Goal: Transaction & Acquisition: Purchase product/service

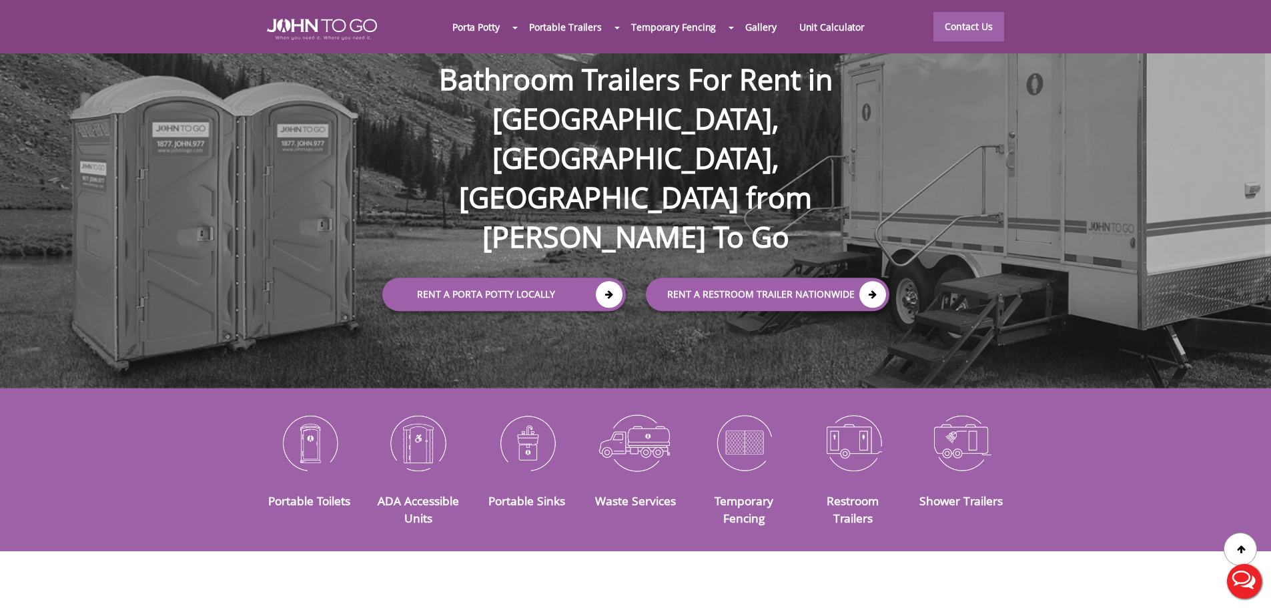
scroll to position [88, 0]
click at [317, 430] on img at bounding box center [309, 442] width 89 height 69
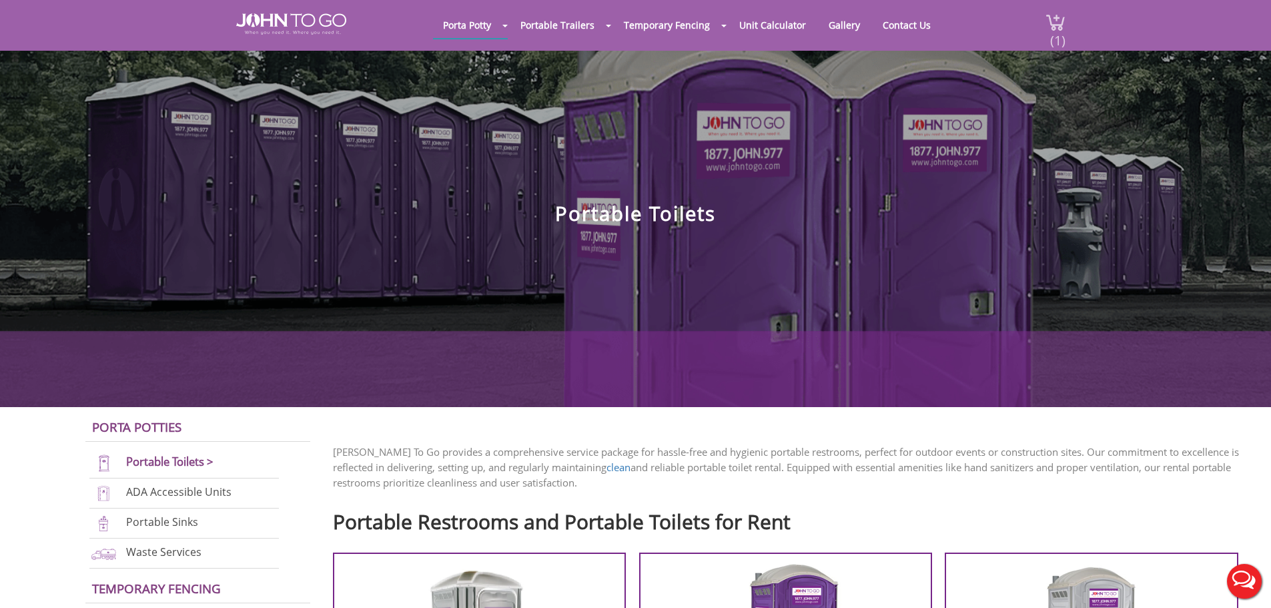
click at [1061, 29] on span "(1)" at bounding box center [1057, 35] width 16 height 29
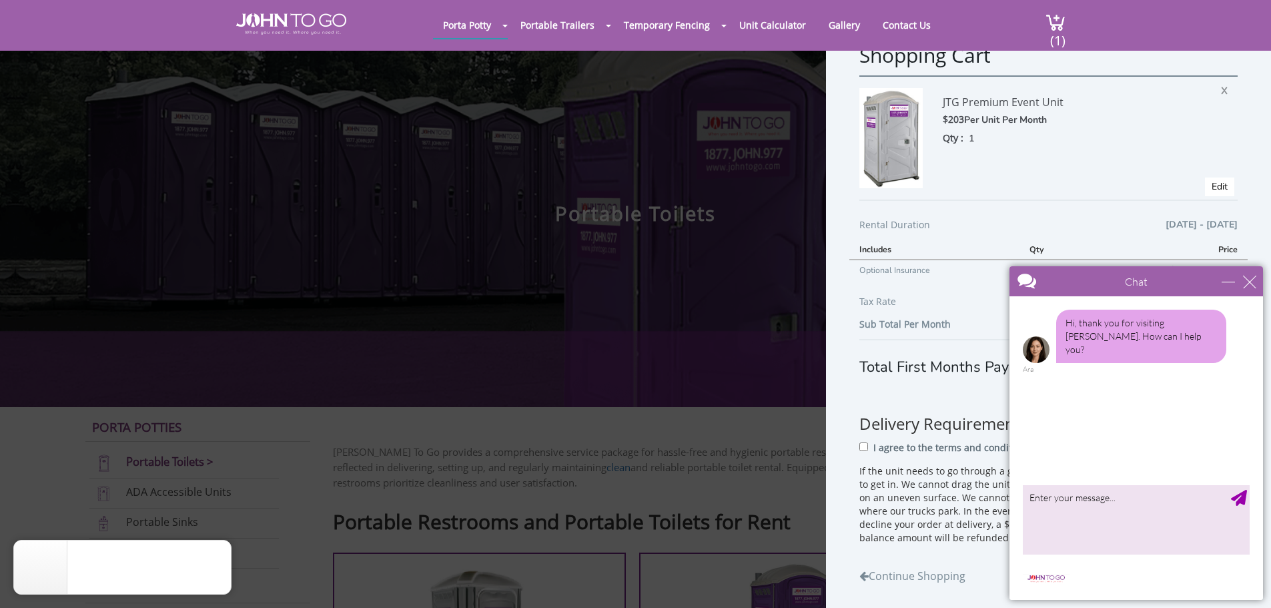
scroll to position [49, 0]
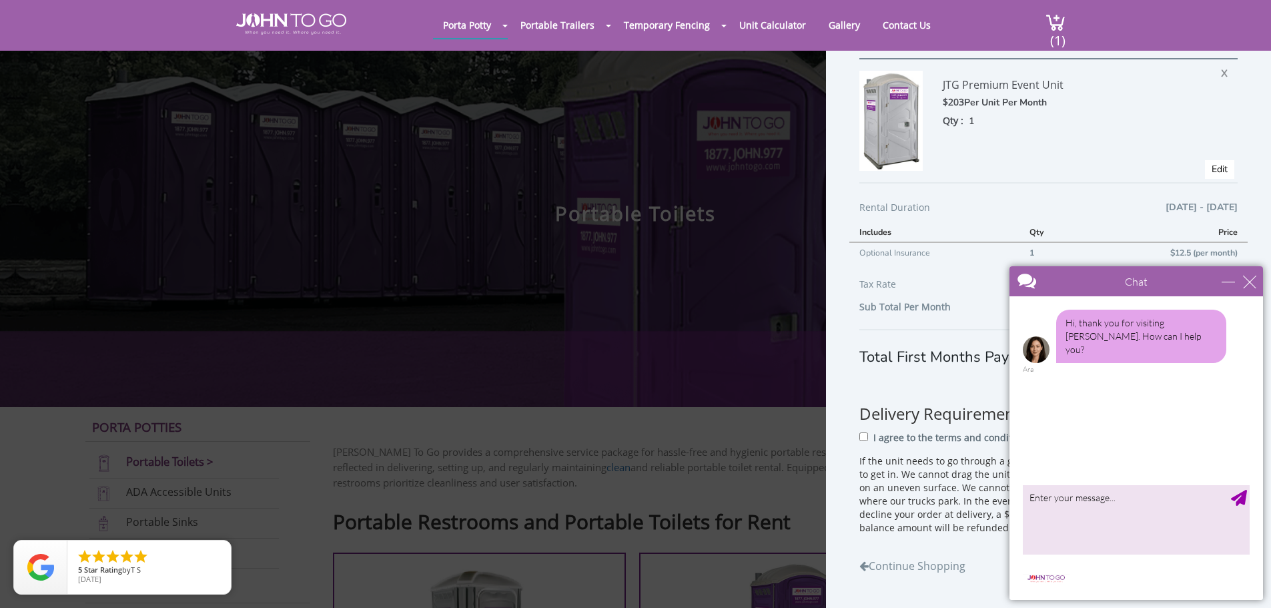
click at [1257, 283] on div "Chat" at bounding box center [1135, 281] width 253 height 30
click at [1245, 282] on div "close" at bounding box center [1249, 281] width 13 height 13
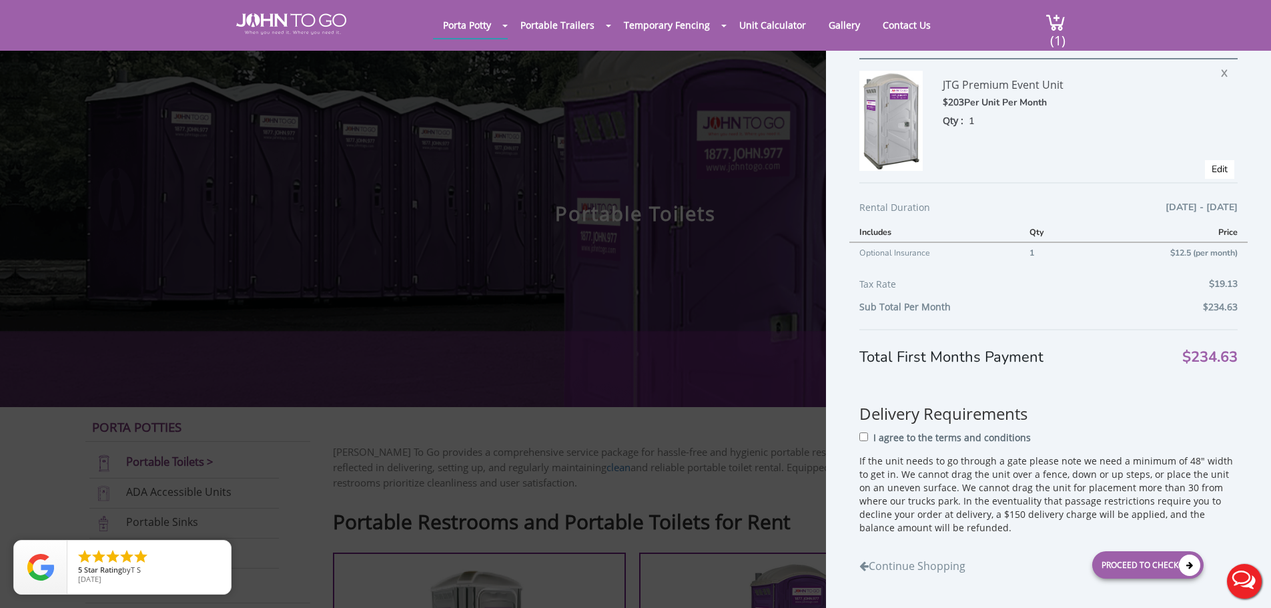
scroll to position [0, 0]
click at [863, 438] on input "I agree to the terms and conditions" at bounding box center [863, 436] width 9 height 9
checkbox input "true"
click at [1126, 565] on div "Proceed to Checkout" at bounding box center [1147, 564] width 111 height 27
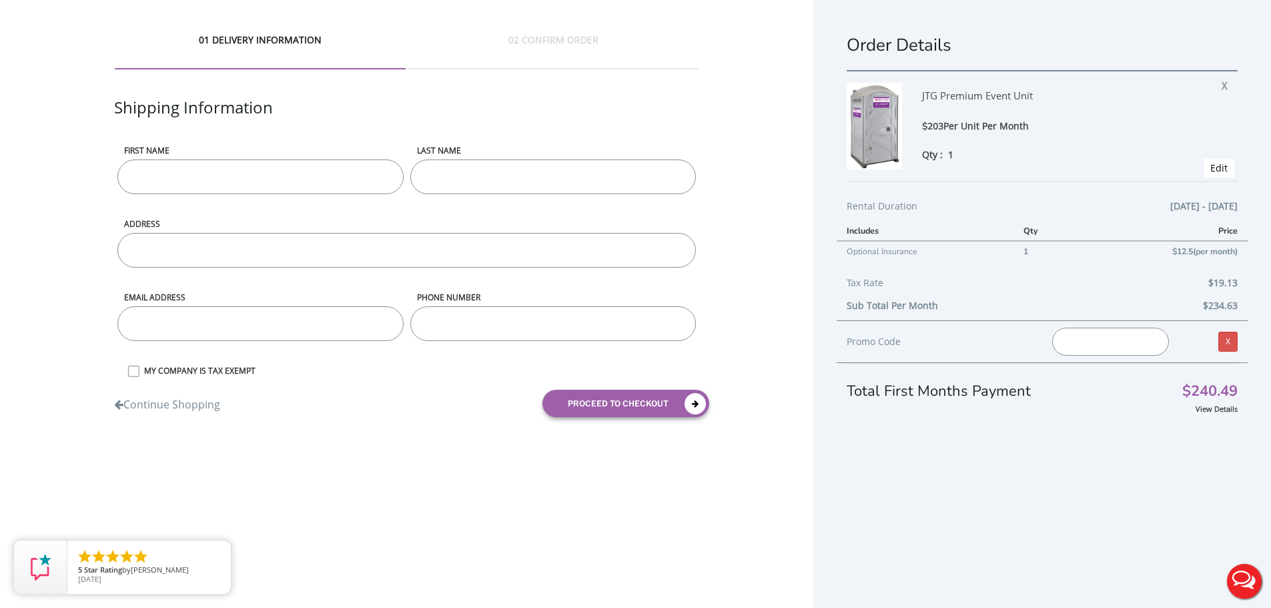
click at [215, 174] on input "First name" at bounding box center [259, 176] width 285 height 35
type input "[PERSON_NAME]"
type input "1722 [PERSON_NAME] ST"
type input "[EMAIL_ADDRESS][DOMAIN_NAME]"
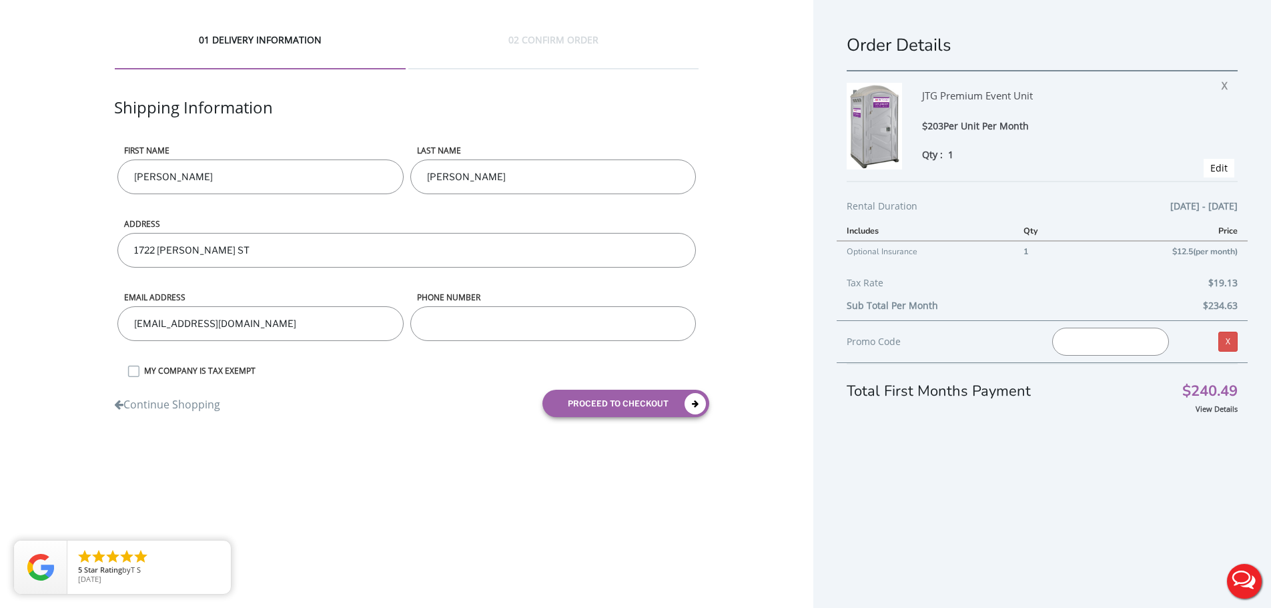
type input "7186070345"
drag, startPoint x: 241, startPoint y: 249, endPoint x: 93, endPoint y: 255, distance: 147.5
click at [93, 255] on div "01 DELIVERY INFORMATION 02 CONFIRM ORDER Shipping Information First name [PERSO…" at bounding box center [406, 230] width 813 height 460
type input "[STREET_ADDRESS][US_STATE]"
